Goal: Task Accomplishment & Management: Manage account settings

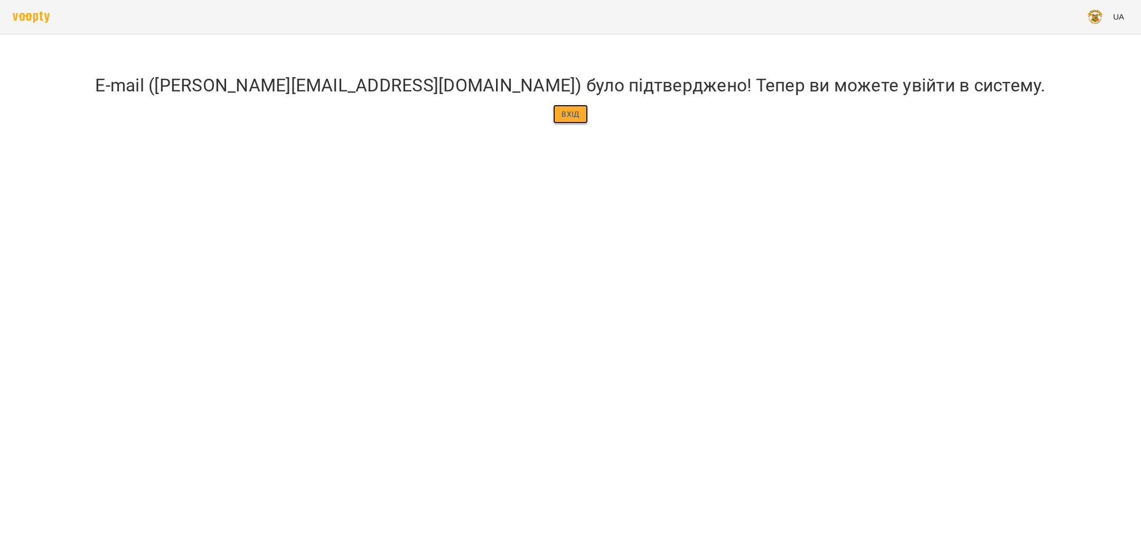
click at [575, 120] on span "Вхід" at bounding box center [571, 114] width 18 height 13
